Goal: Transaction & Acquisition: Purchase product/service

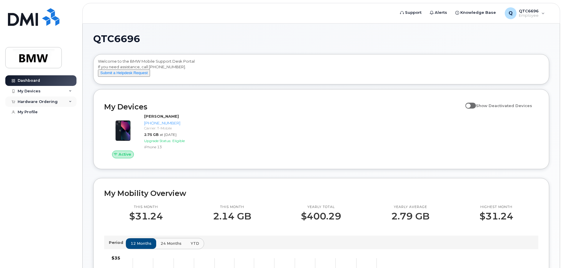
click at [60, 101] on div "Hardware Ordering" at bounding box center [40, 101] width 71 height 11
click at [35, 123] on div "New Order" at bounding box center [31, 123] width 22 height 5
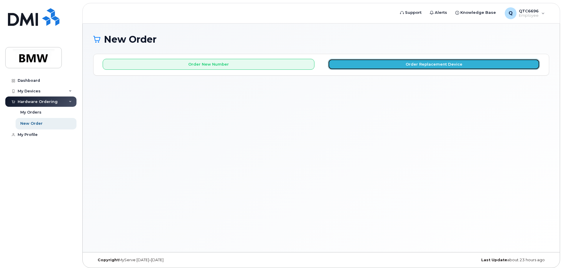
click at [440, 64] on button "Order Replacement Device" at bounding box center [434, 64] width 212 height 11
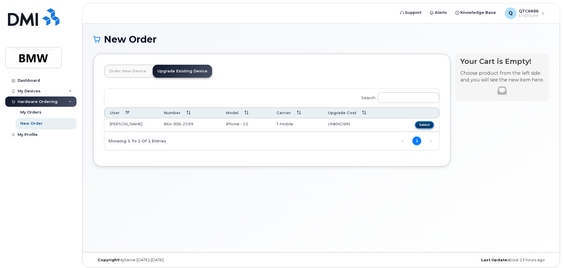
click at [426, 124] on button "Select" at bounding box center [424, 124] width 19 height 7
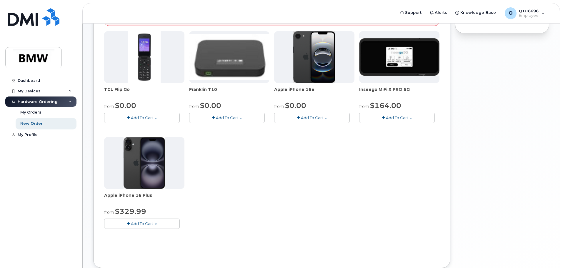
scroll to position [118, 0]
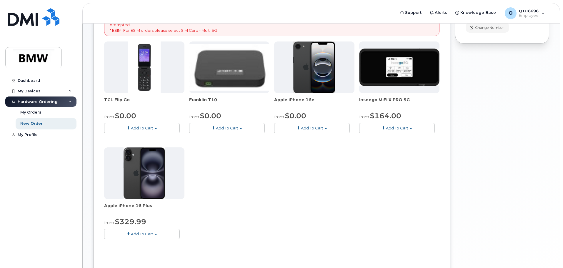
click at [321, 81] on img at bounding box center [314, 67] width 42 height 52
click at [321, 126] on span "Add To Cart" at bounding box center [312, 128] width 22 height 5
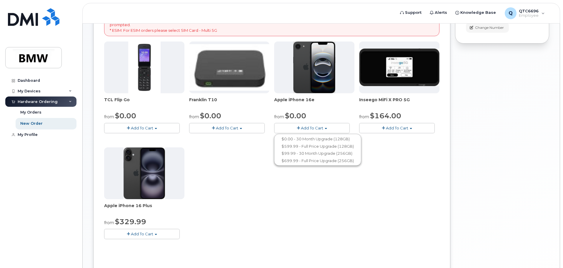
click at [139, 231] on span "Add To Cart" at bounding box center [142, 233] width 22 height 5
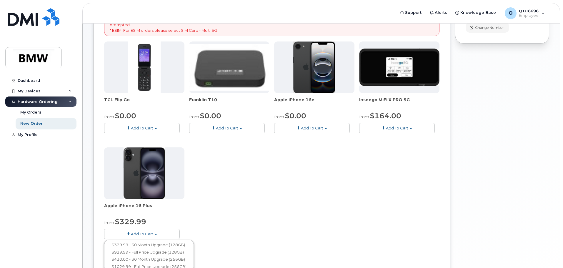
click at [263, 201] on div "TCL Flip Go from $0.00 Add To Cart $0.00 - 30 month Upgrade $96.00 - Full Price…" at bounding box center [271, 144] width 335 height 207
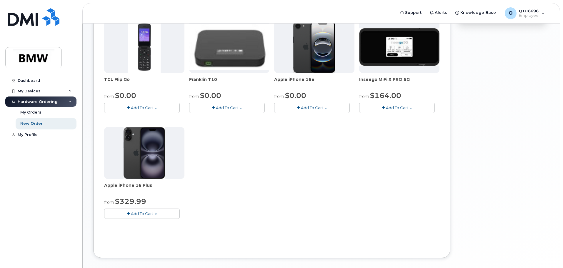
scroll to position [147, 0]
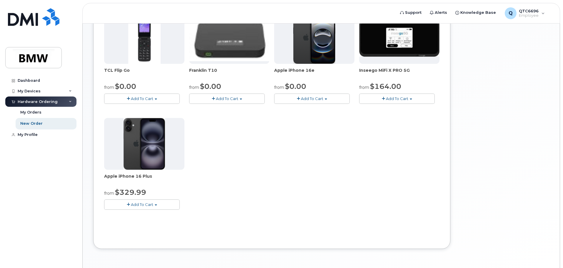
click at [147, 207] on span "Add To Cart" at bounding box center [142, 204] width 22 height 5
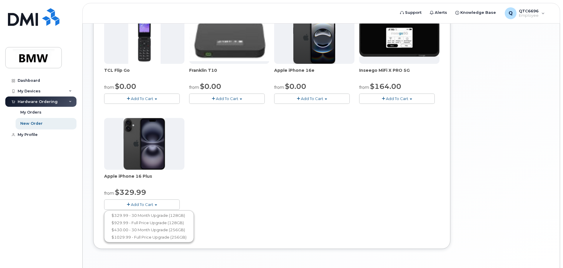
click at [268, 179] on div "TCL Flip Go from $0.00 Add To Cart $0.00 - 30 month Upgrade $96.00 - Full Price…" at bounding box center [271, 115] width 335 height 207
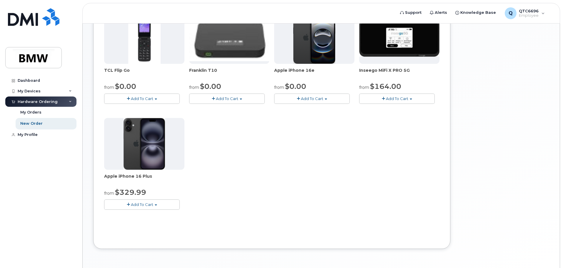
click at [306, 99] on span "Add To Cart" at bounding box center [312, 98] width 22 height 5
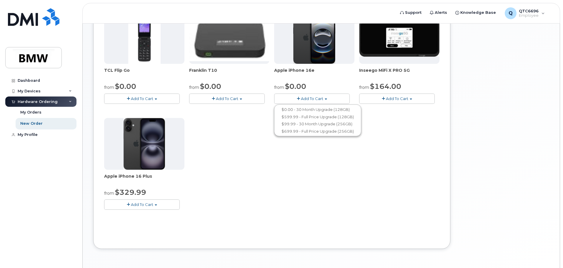
click at [291, 193] on div "TCL Flip Go from $0.00 Add To Cart $0.00 - 30 month Upgrade $96.00 - Full Price…" at bounding box center [271, 115] width 335 height 207
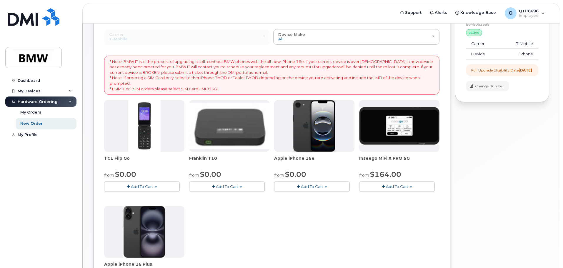
scroll to position [59, 0]
click at [314, 187] on span "Add To Cart" at bounding box center [312, 186] width 22 height 5
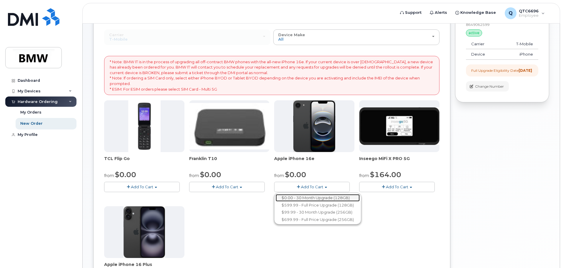
click at [312, 196] on link "$0.00 - 30 Month Upgrade (128GB)" at bounding box center [318, 197] width 84 height 7
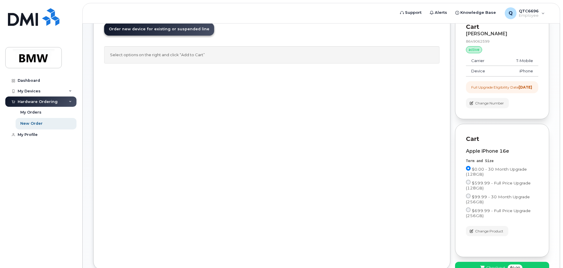
scroll to position [87, 0]
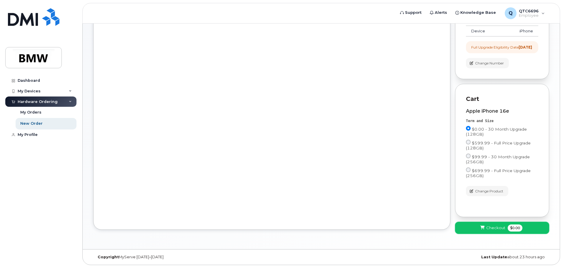
click at [504, 228] on span "Checkout" at bounding box center [495, 228] width 19 height 6
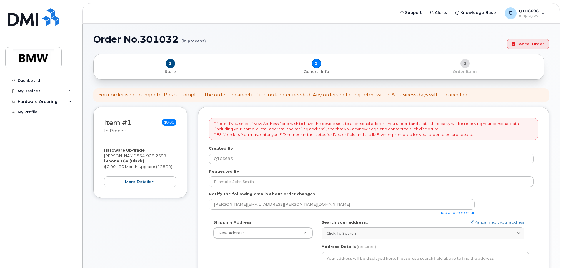
select select
click at [24, 102] on div "Hardware Ordering" at bounding box center [38, 101] width 40 height 5
click at [33, 124] on div "New Order" at bounding box center [31, 123] width 22 height 5
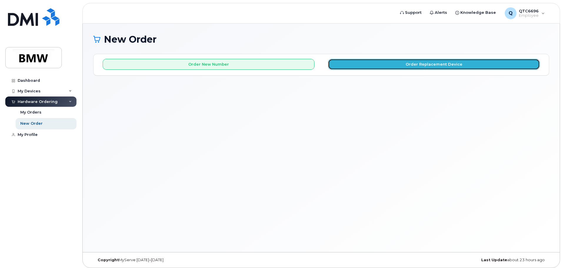
click at [409, 63] on button "Order Replacement Device" at bounding box center [434, 64] width 212 height 11
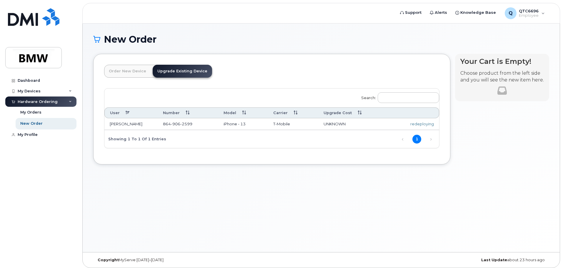
click at [429, 124] on div "redeploying" at bounding box center [414, 124] width 40 height 6
click at [190, 72] on link "Upgrade Existing Device" at bounding box center [182, 71] width 59 height 13
click at [417, 138] on link "1" at bounding box center [416, 139] width 9 height 9
click at [405, 99] on input "Search:" at bounding box center [408, 97] width 61 height 11
click at [367, 109] on th "Upgrade Cost" at bounding box center [353, 112] width 70 height 11
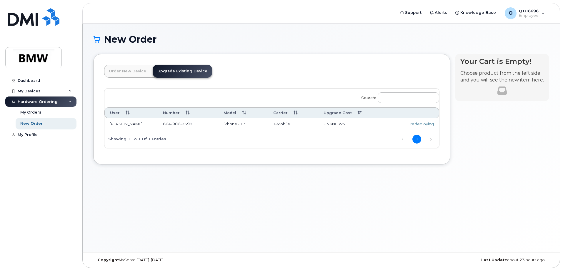
click at [339, 122] on span "UNKNOWN" at bounding box center [335, 123] width 22 height 5
click at [131, 126] on td "[PERSON_NAME]" at bounding box center [130, 124] width 53 height 12
click at [126, 124] on td "[PERSON_NAME]" at bounding box center [130, 124] width 53 height 12
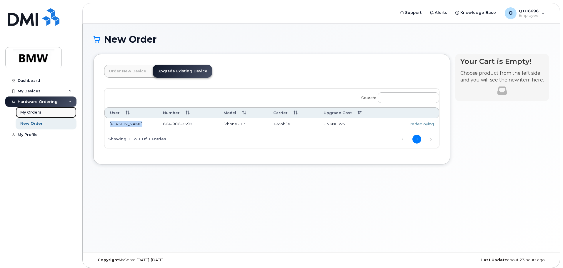
click at [48, 114] on link "My Orders" at bounding box center [46, 112] width 61 height 11
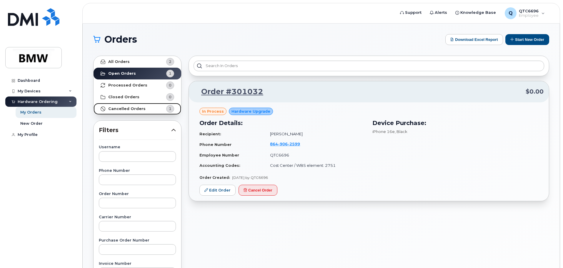
click at [137, 107] on strong "Cancelled Orders" at bounding box center [126, 108] width 37 height 5
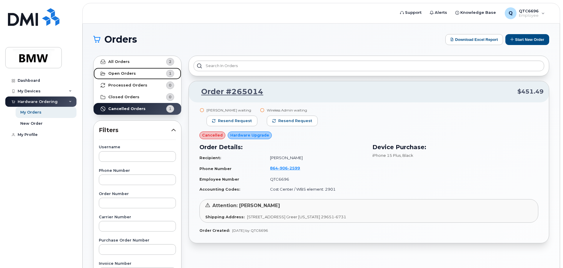
click at [127, 73] on strong "Open Orders" at bounding box center [122, 73] width 28 height 5
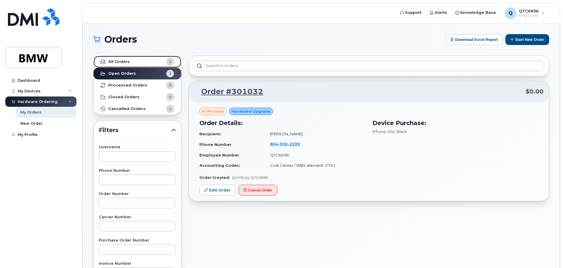
click at [129, 61] on link "All Orders 2" at bounding box center [138, 62] width 88 height 12
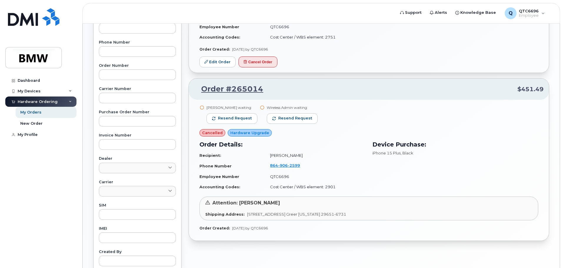
scroll to position [147, 0]
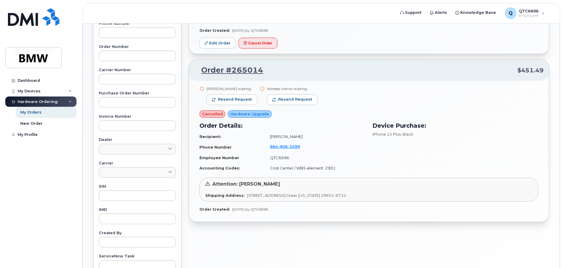
click at [214, 114] on span "cancelled" at bounding box center [212, 114] width 21 height 6
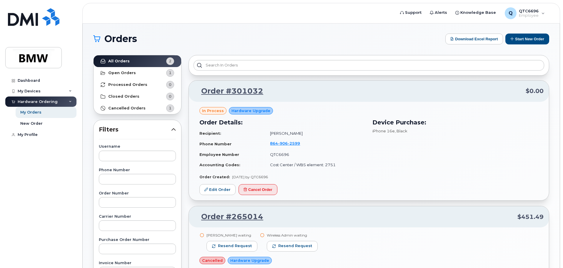
scroll to position [0, 0]
